Goal: Information Seeking & Learning: Learn about a topic

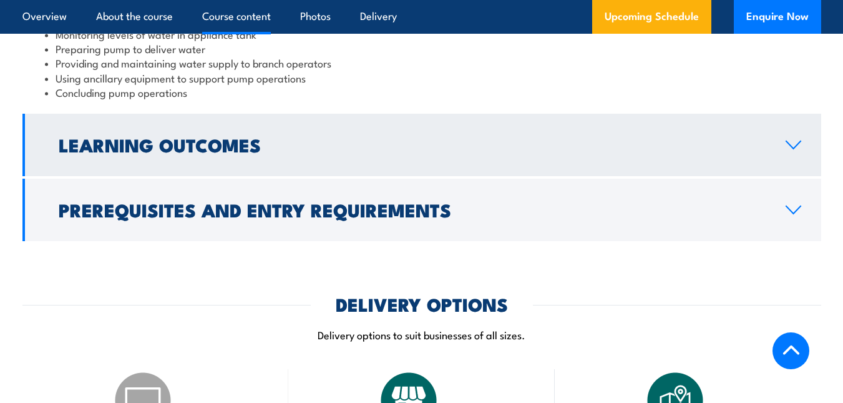
click at [80, 145] on h2 "Learning Outcomes" at bounding box center [412, 144] width 707 height 16
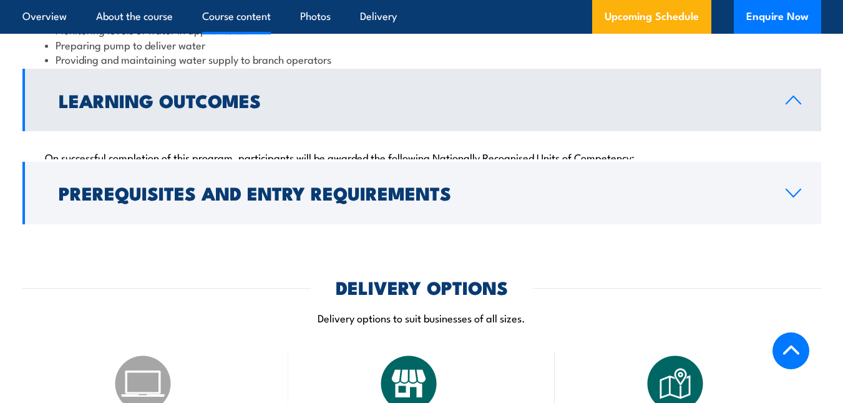
scroll to position [1096, 0]
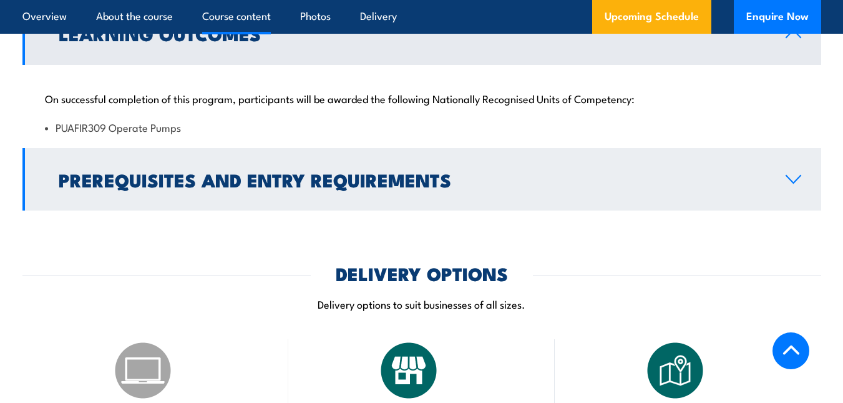
click at [70, 187] on h2 "Prerequisites and Entry Requirements" at bounding box center [412, 179] width 707 height 16
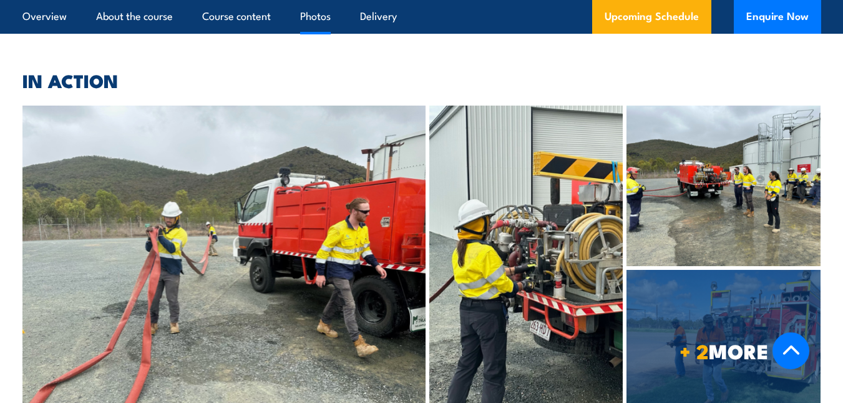
scroll to position [2896, 0]
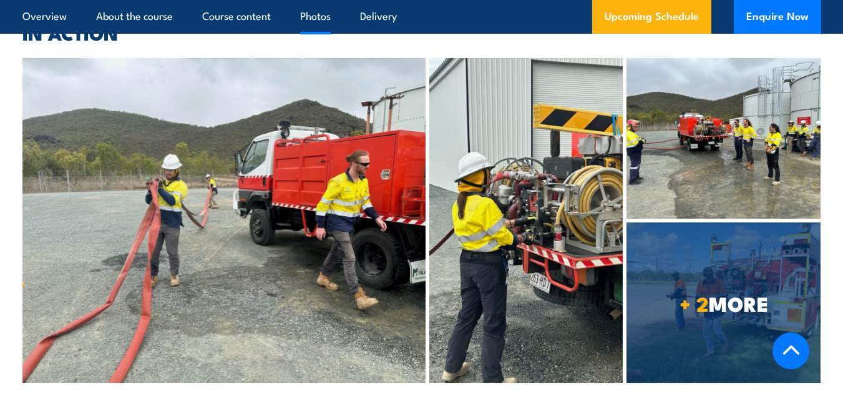
click at [783, 352] on icon at bounding box center [791, 349] width 16 height 9
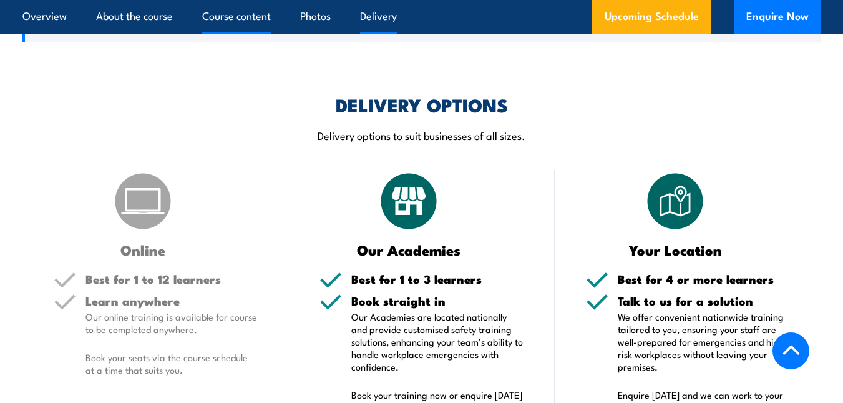
click at [219, 19] on link "Course content" at bounding box center [236, 16] width 69 height 33
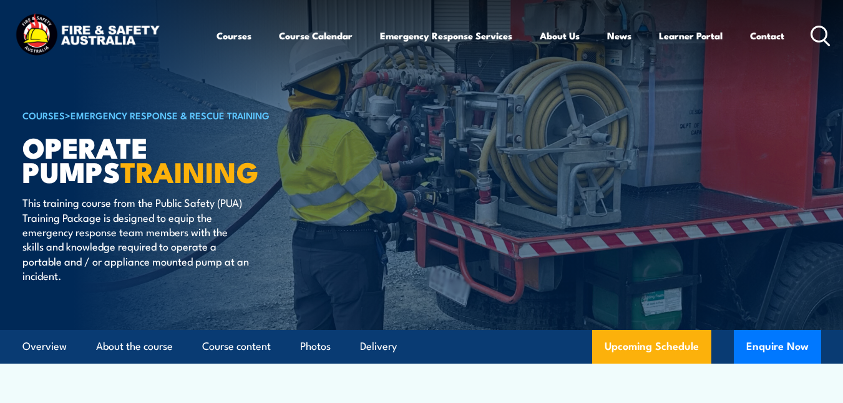
click at [74, 33] on img at bounding box center [87, 35] width 150 height 49
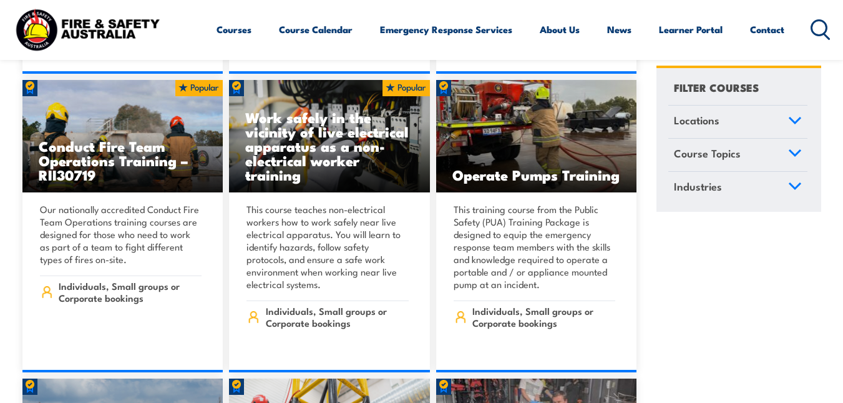
scroll to position [1984, 0]
